Goal: Check status: Check status

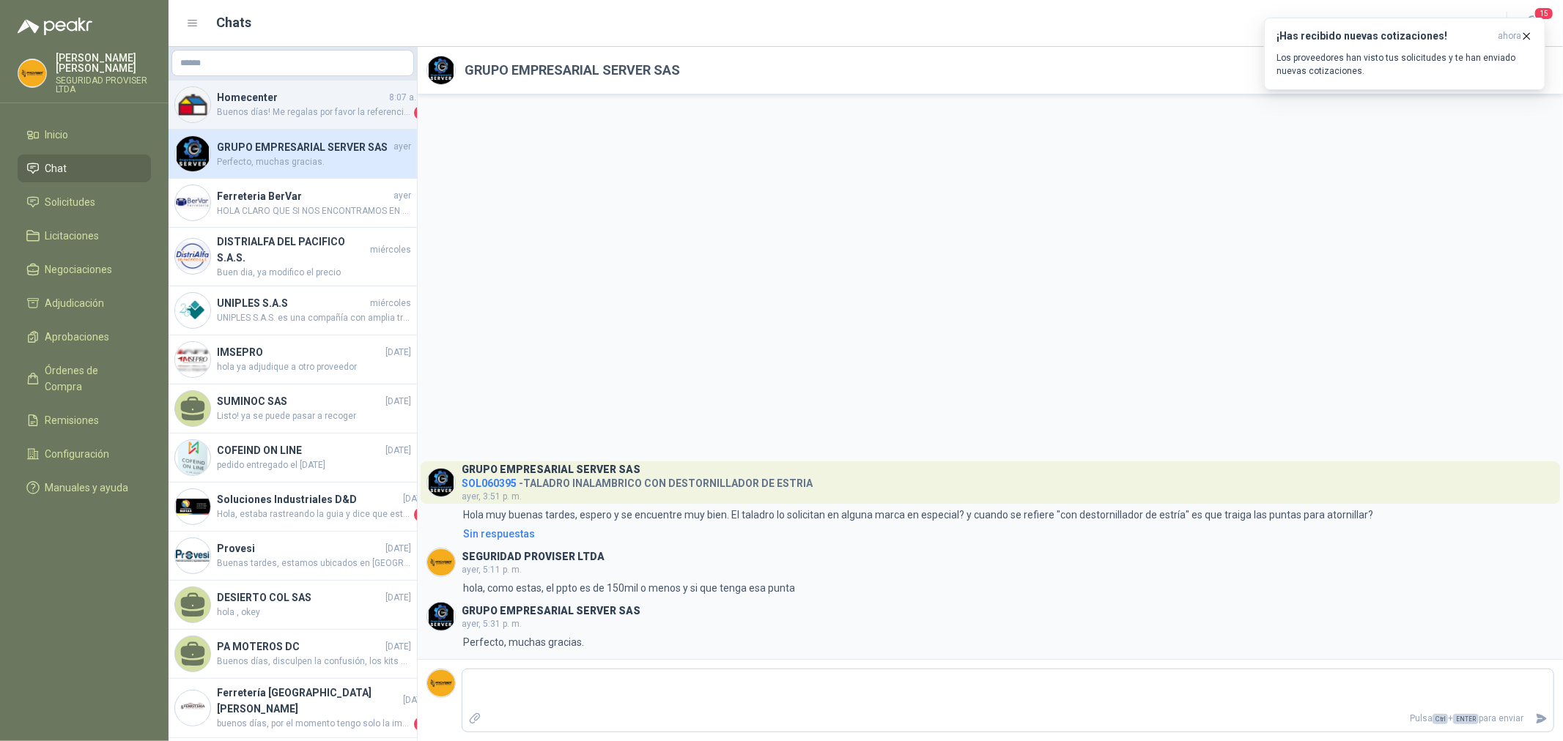
click at [350, 111] on span "Buenos días! Me regalas por favor la referencia? Nuestro número general de aten…" at bounding box center [314, 113] width 194 height 15
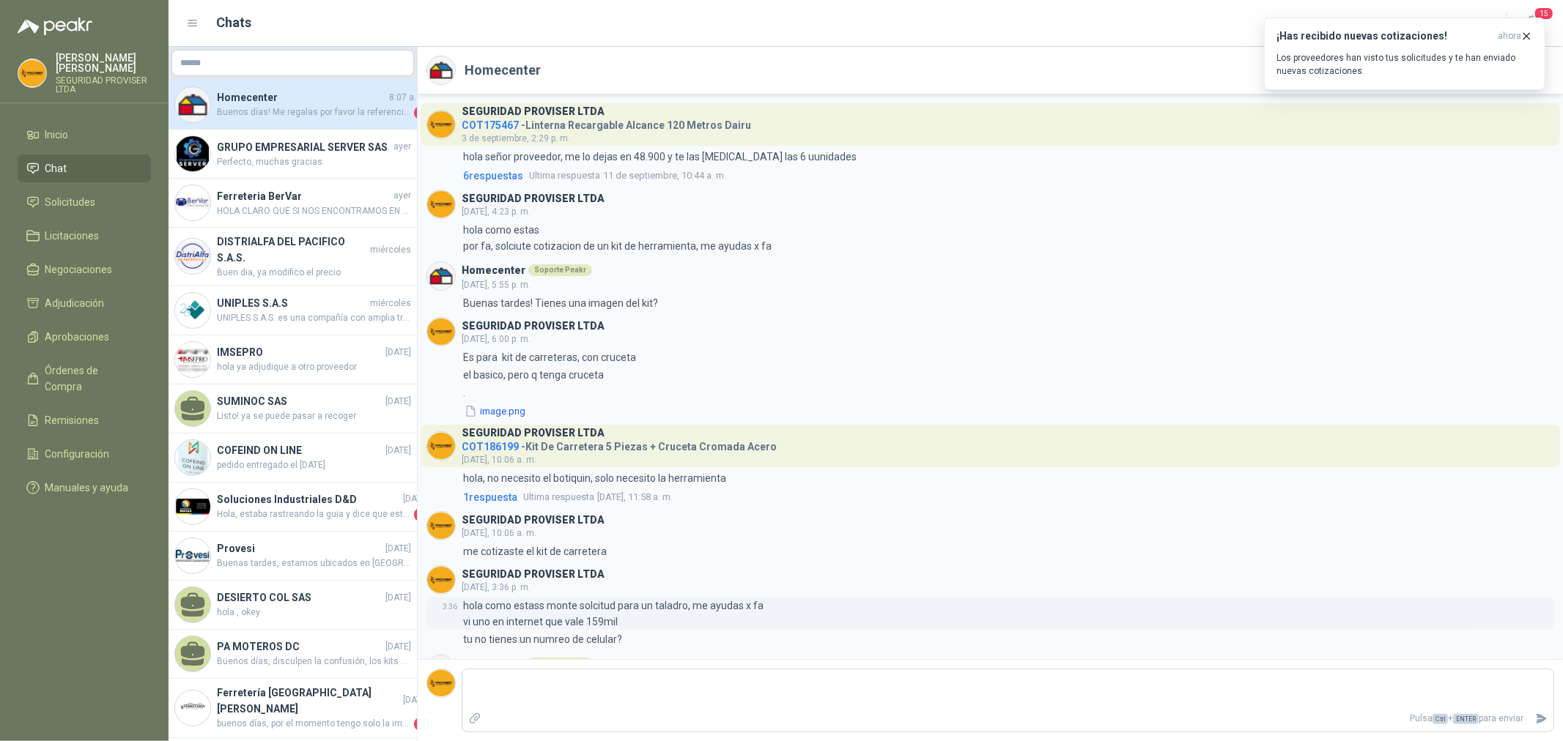
scroll to position [70, 0]
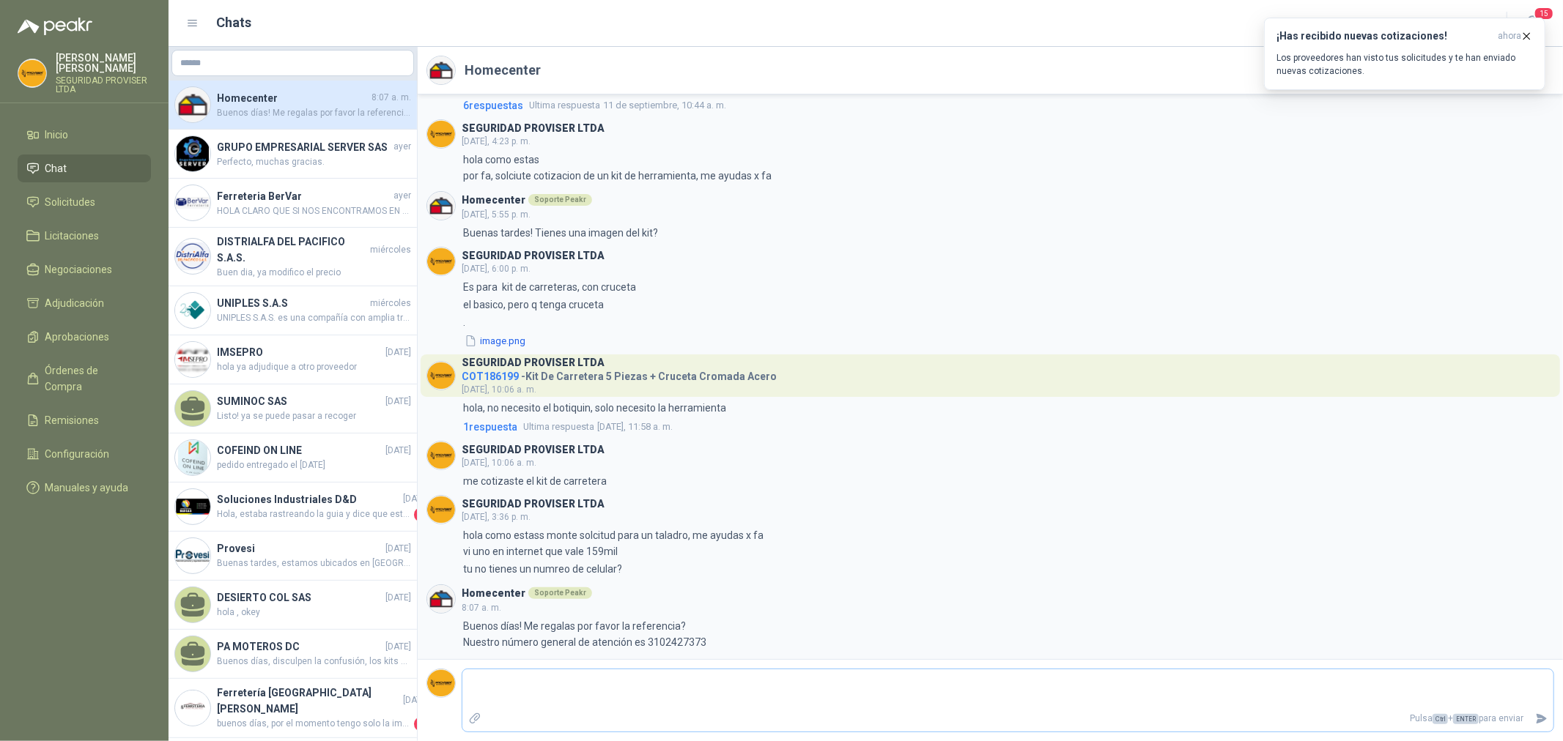
click at [598, 701] on textarea at bounding box center [1007, 690] width 1091 height 34
click at [678, 694] on textarea at bounding box center [1007, 690] width 1091 height 34
click at [70, 136] on li "Inicio" at bounding box center [84, 135] width 116 height 16
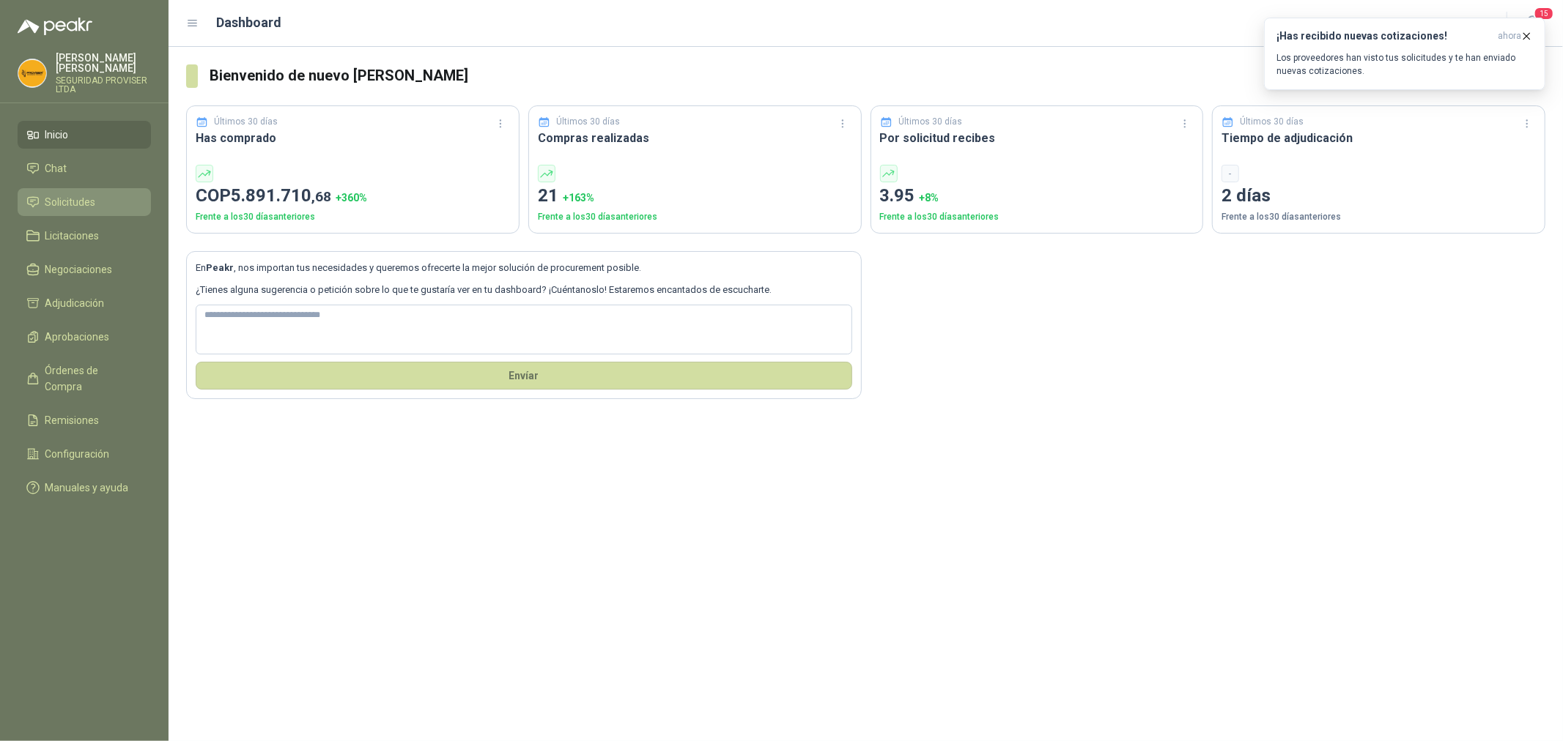
click at [75, 206] on span "Solicitudes" at bounding box center [70, 202] width 51 height 16
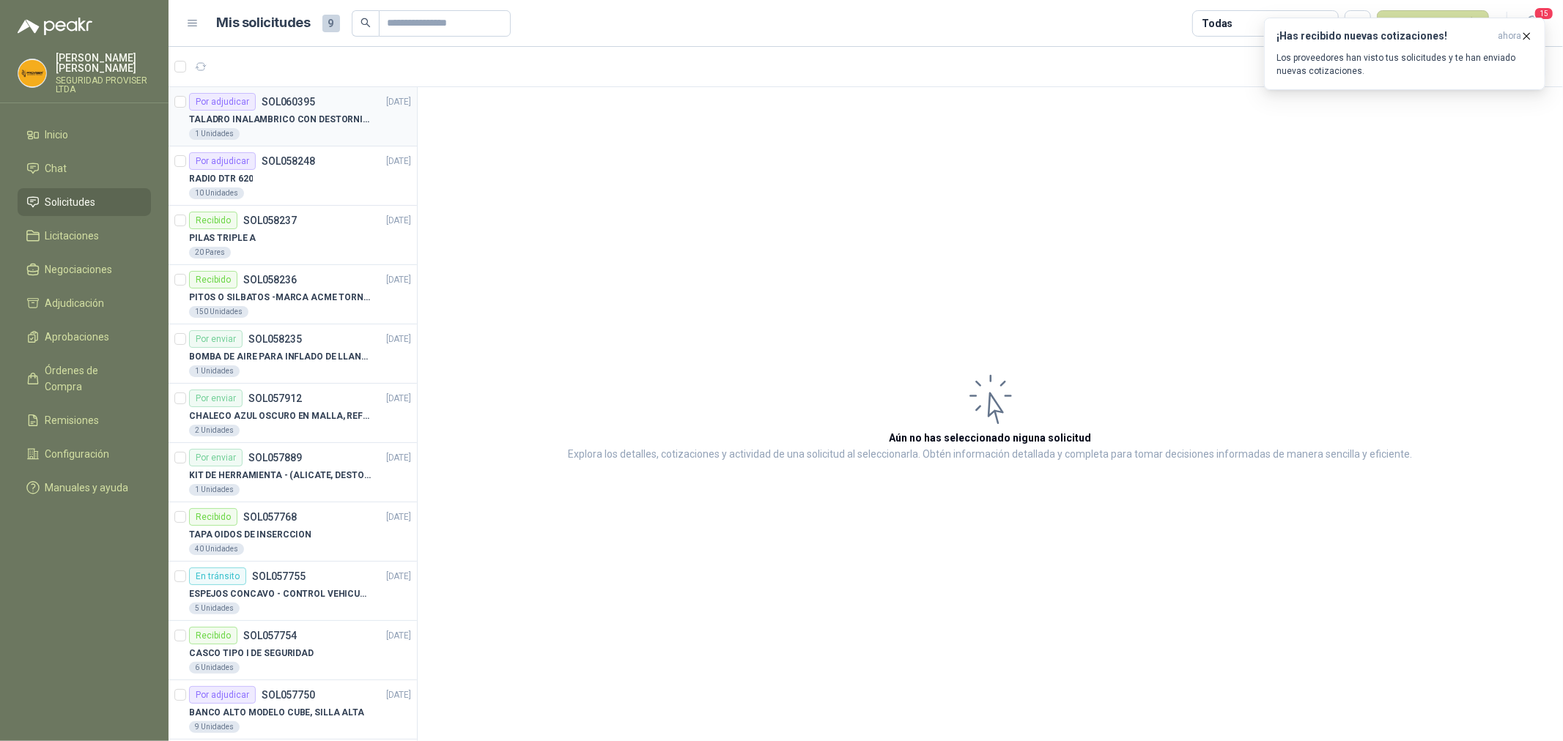
click at [317, 128] on div "1 Unidades" at bounding box center [300, 134] width 222 height 12
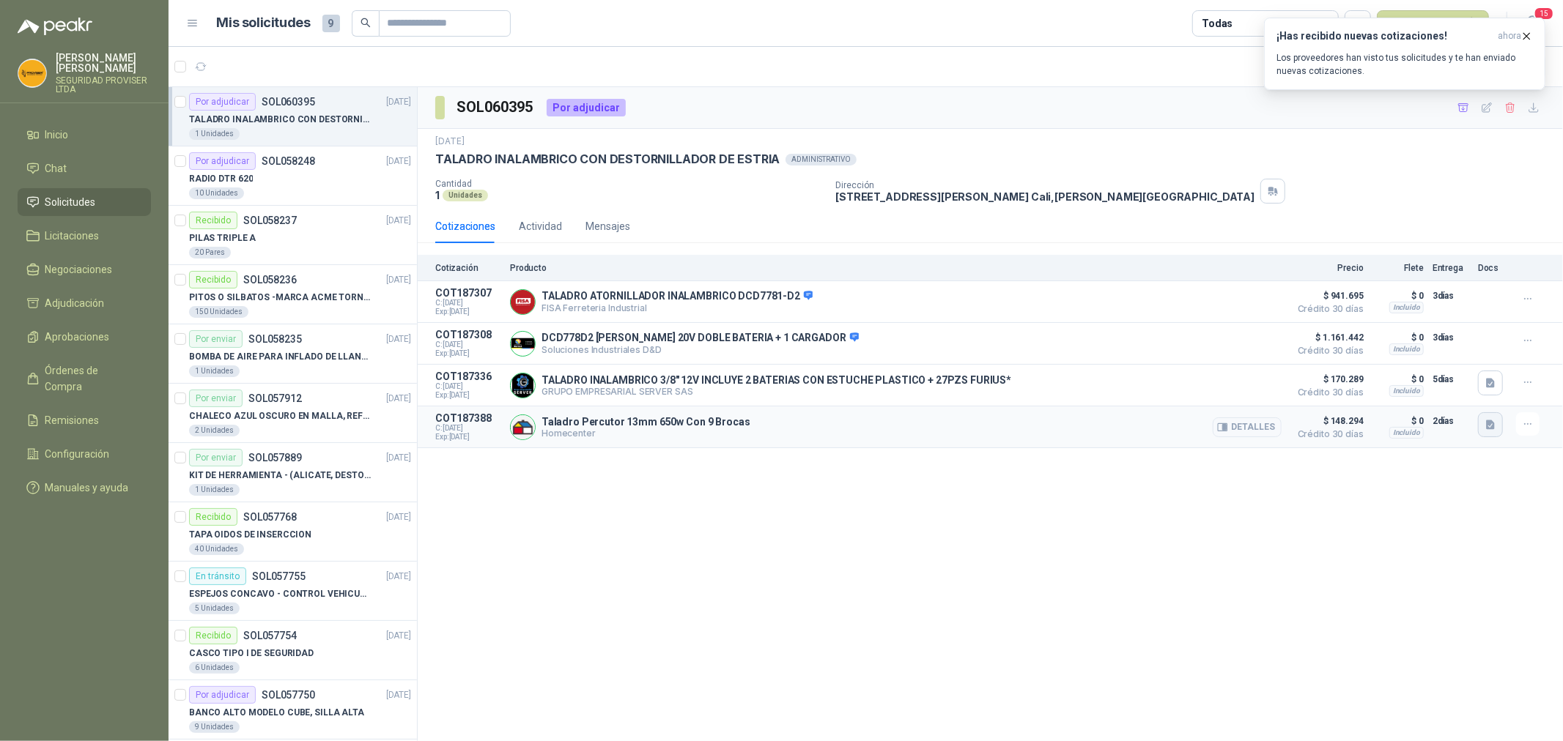
click at [1492, 435] on button "button" at bounding box center [1490, 425] width 25 height 25
click at [1461, 378] on button "image.png" at bounding box center [1461, 378] width 64 height 15
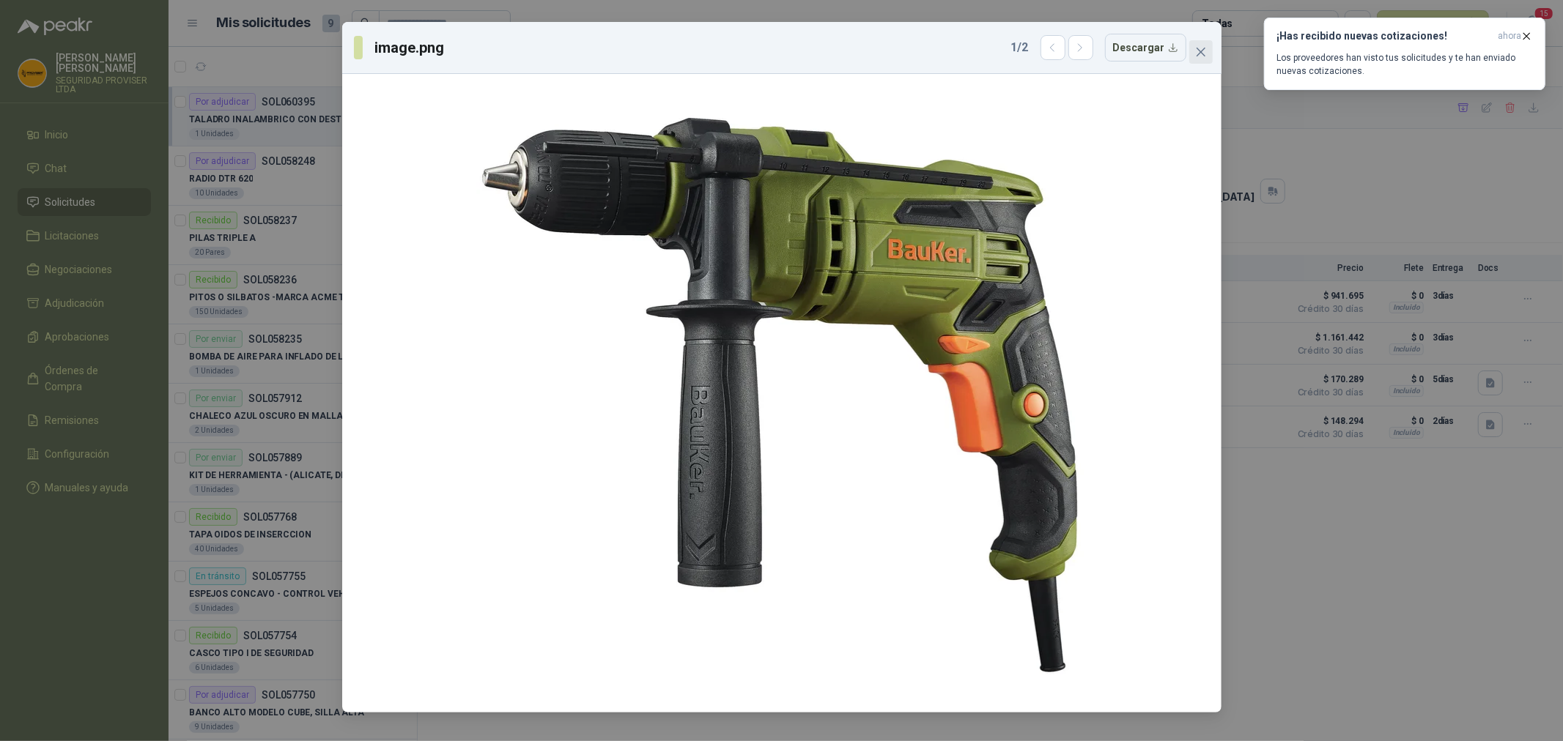
click at [1198, 48] on icon "close" at bounding box center [1201, 52] width 12 height 12
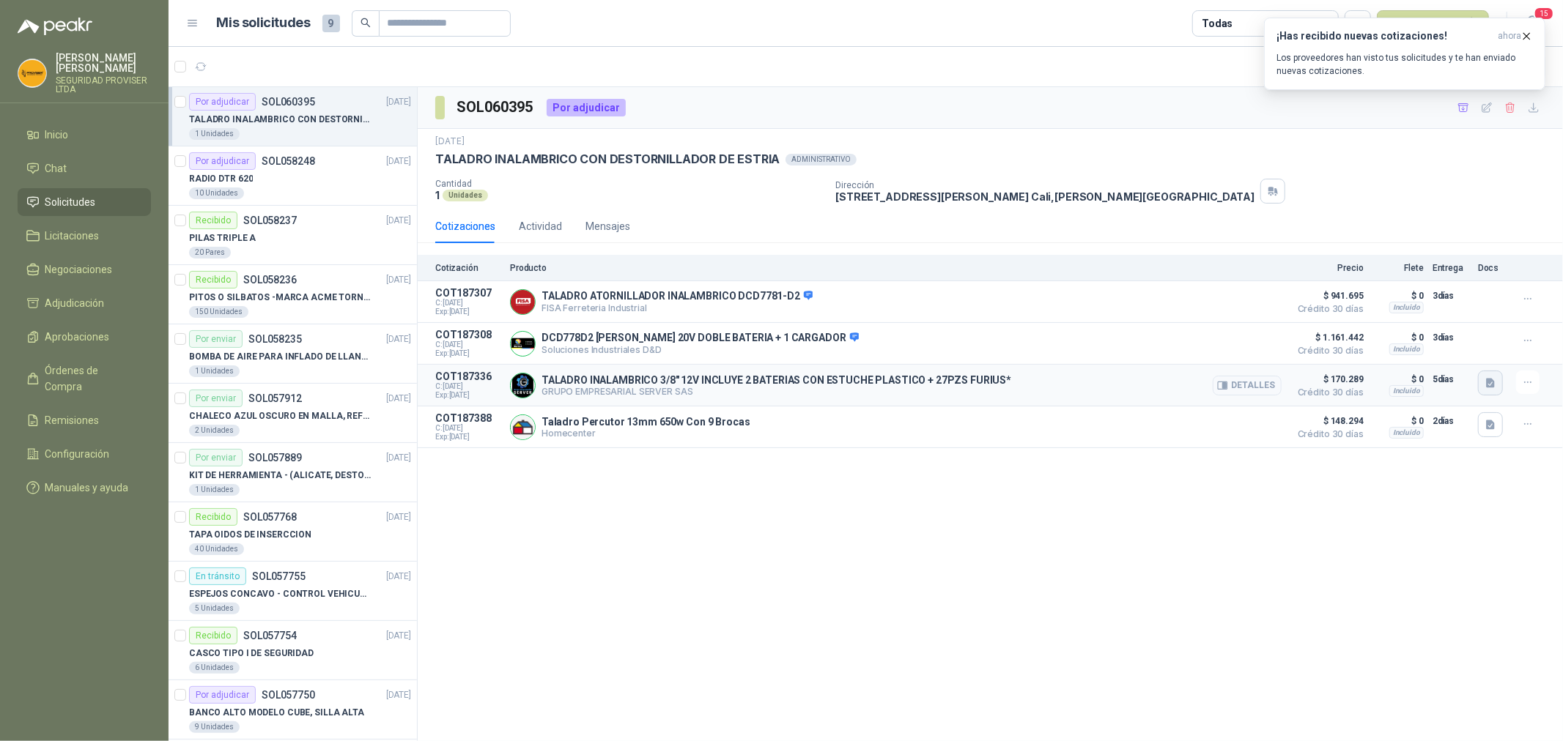
click at [1491, 386] on icon "button" at bounding box center [1490, 383] width 9 height 10
click at [1475, 293] on button "image.png" at bounding box center [1461, 291] width 64 height 15
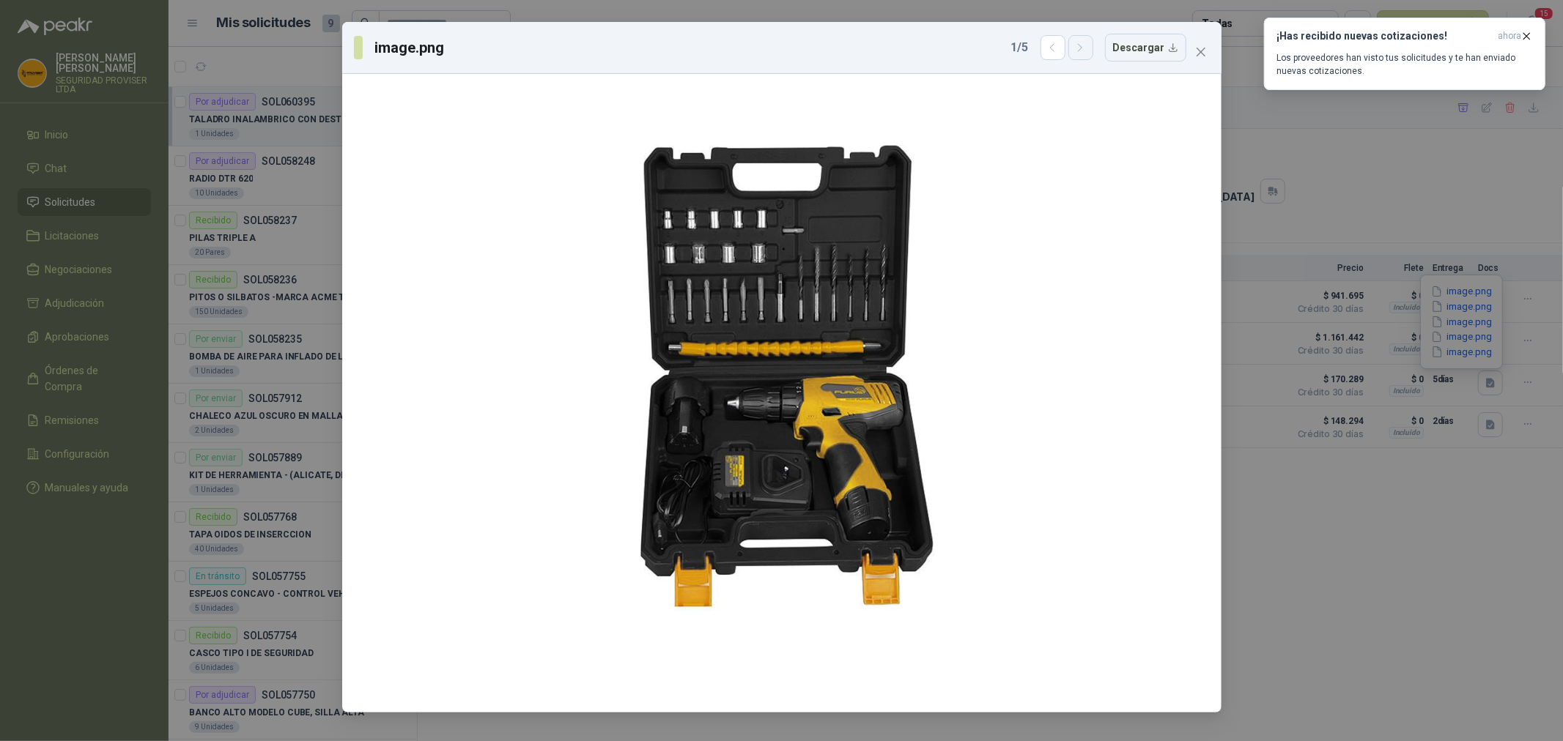
click at [1085, 50] on icon "button" at bounding box center [1080, 48] width 12 height 12
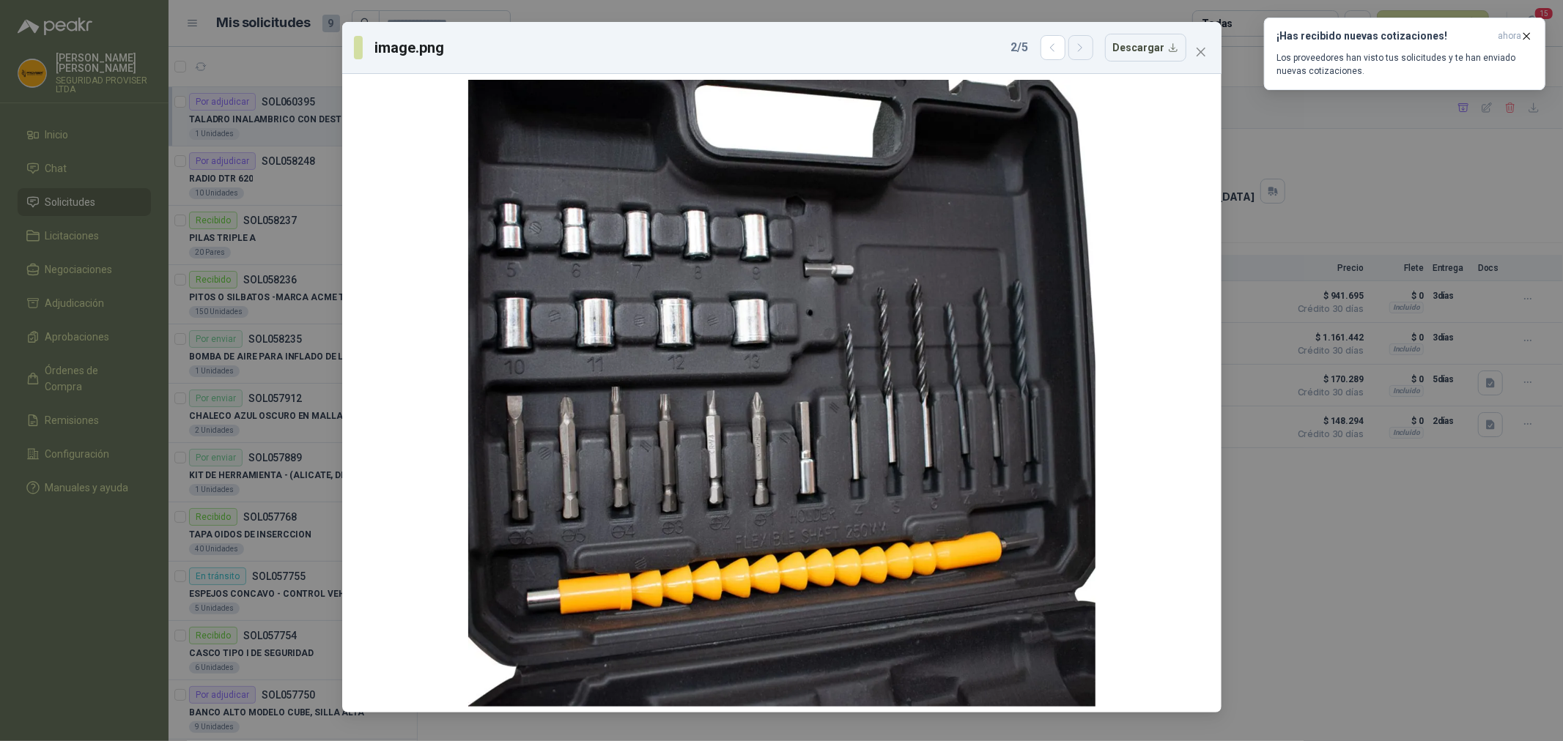
click at [1085, 50] on icon "button" at bounding box center [1080, 48] width 12 height 12
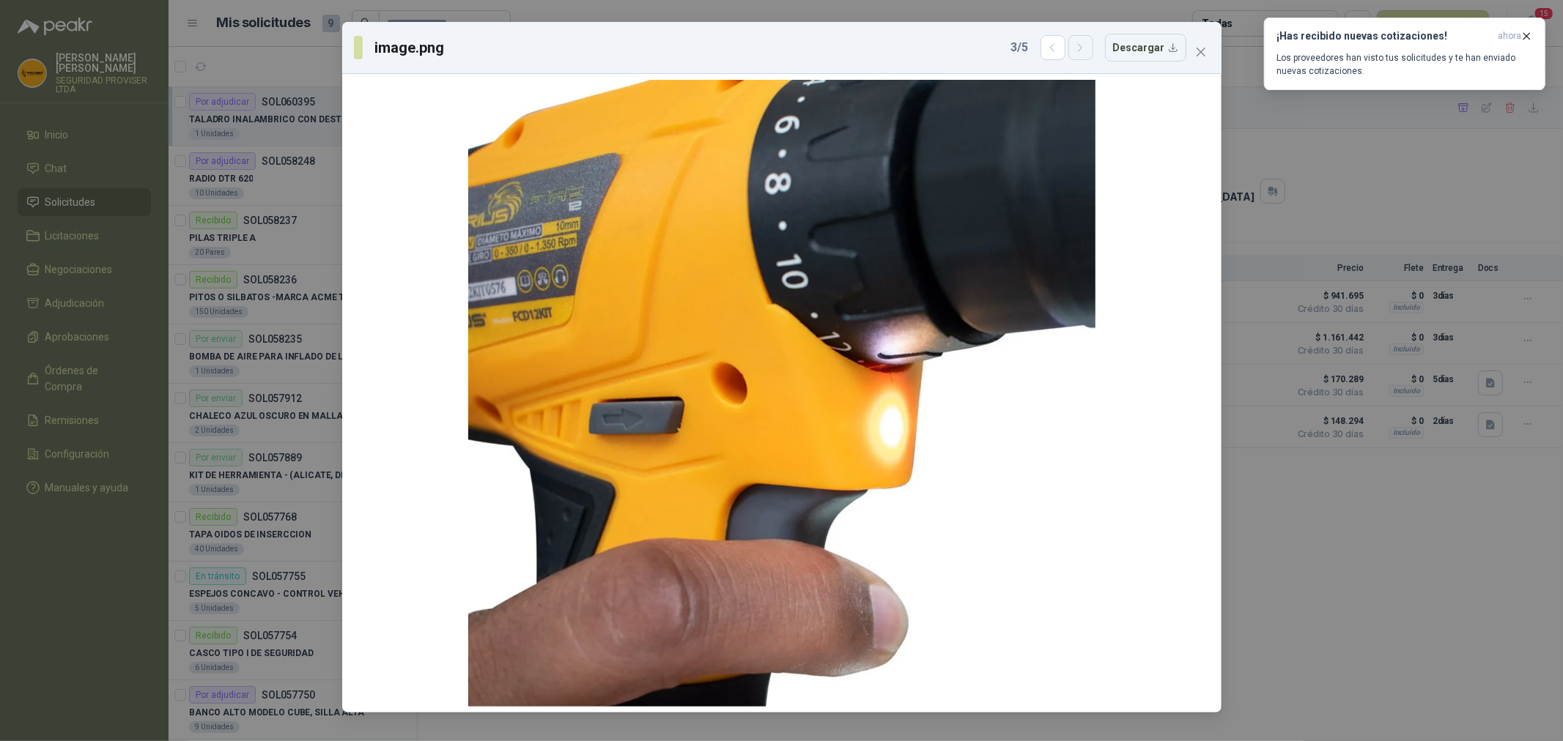
click at [1085, 50] on icon "button" at bounding box center [1080, 48] width 12 height 12
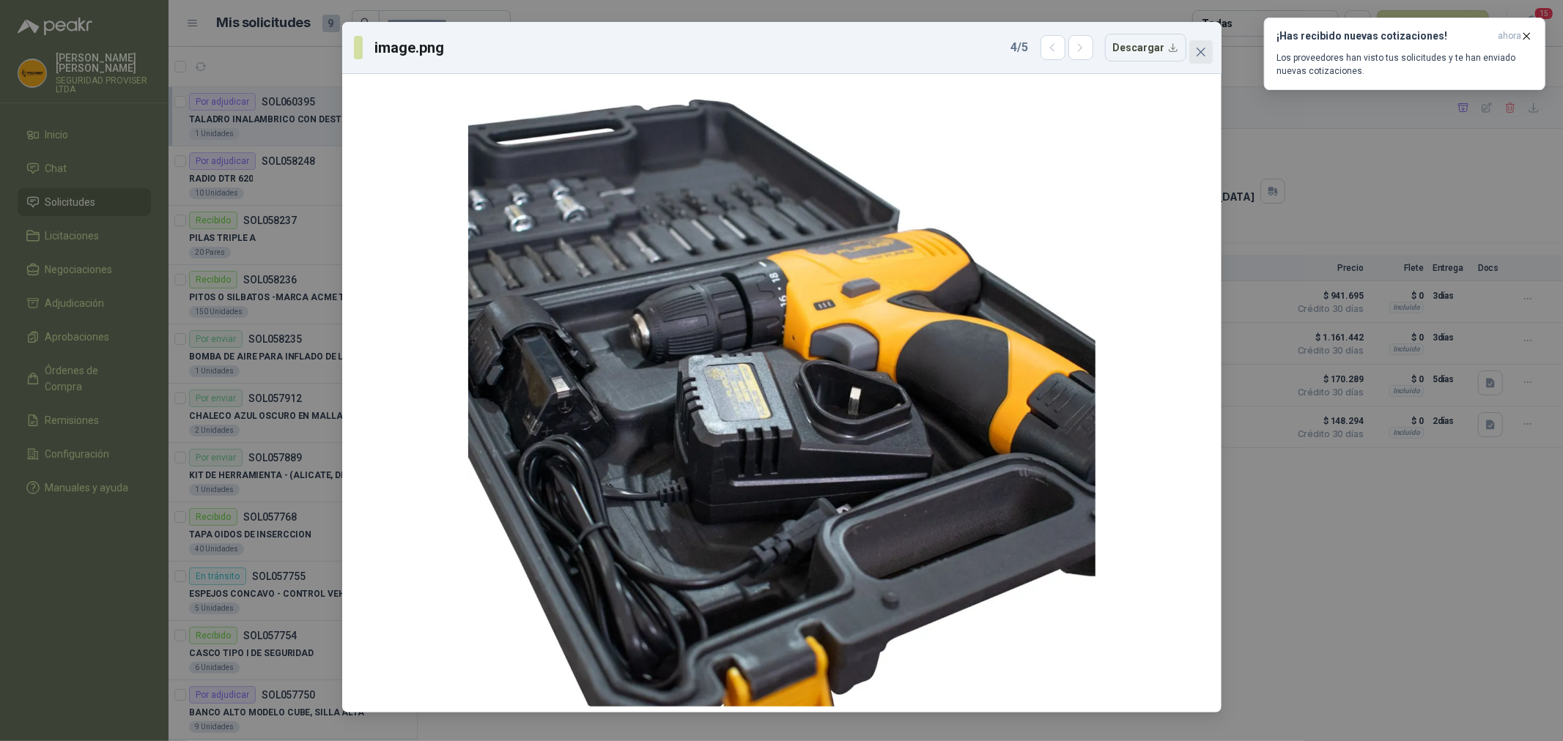
click at [1203, 53] on icon "close" at bounding box center [1201, 52] width 12 height 12
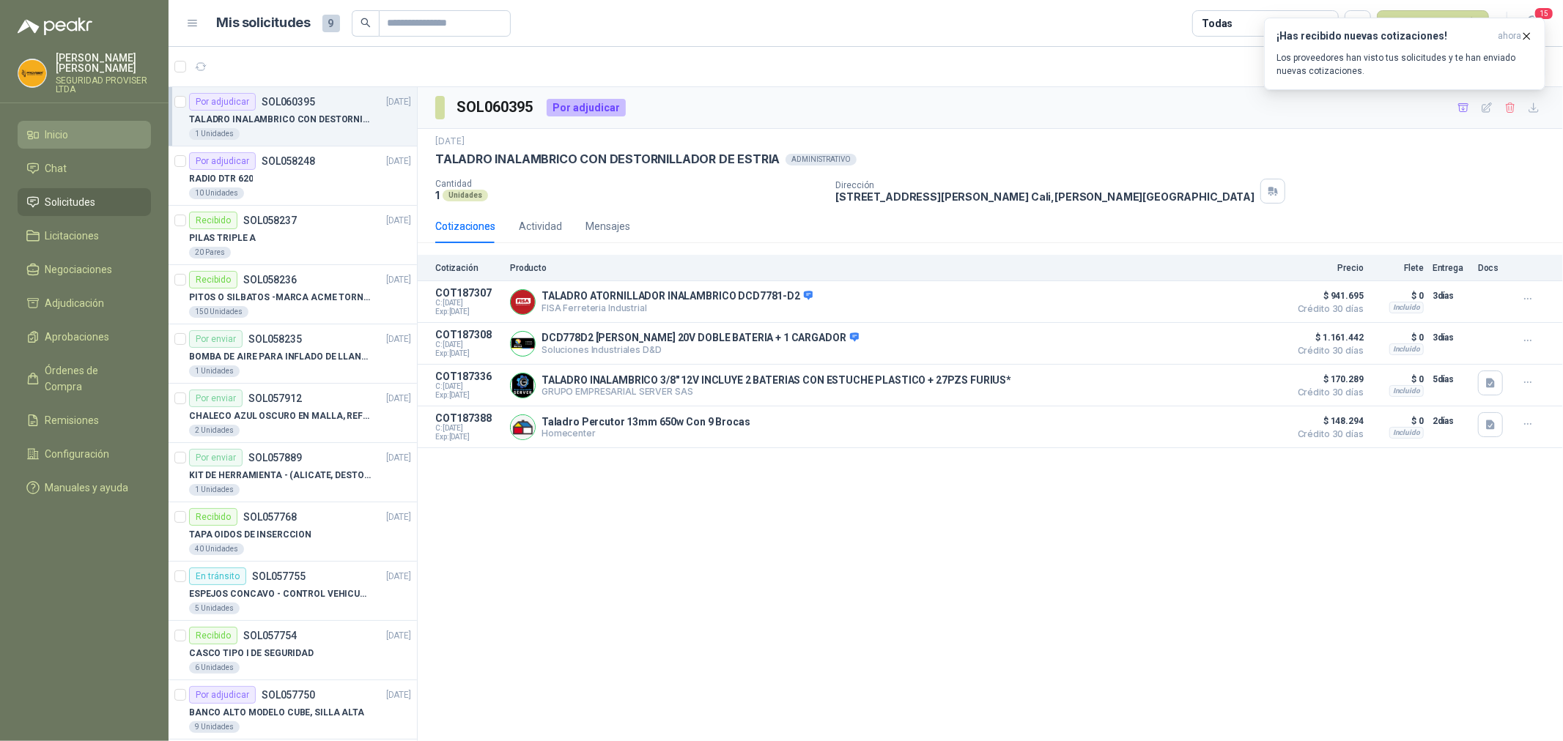
click at [70, 136] on li "Inicio" at bounding box center [84, 135] width 116 height 16
